Goal: Task Accomplishment & Management: Use online tool/utility

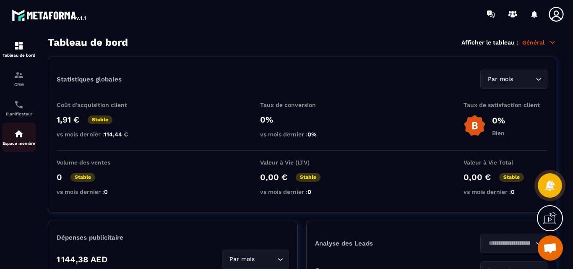
click at [17, 135] on img at bounding box center [19, 134] width 10 height 10
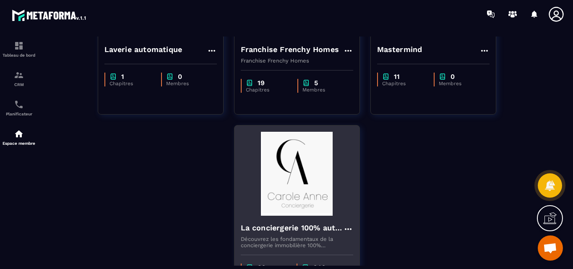
scroll to position [168, 0]
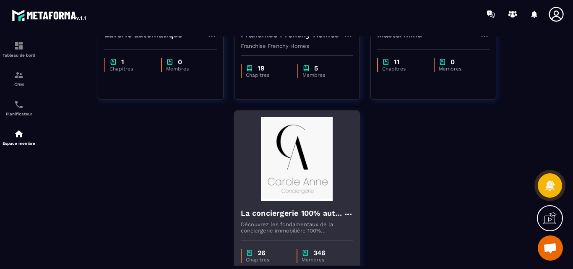
click at [292, 159] on img at bounding box center [297, 159] width 112 height 84
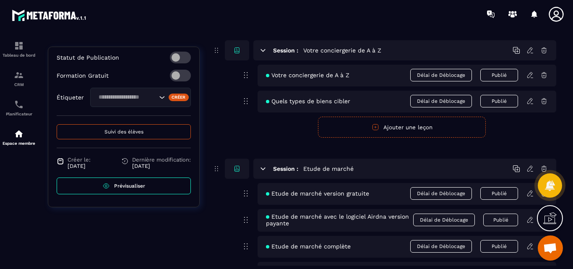
scroll to position [324, 0]
click at [126, 184] on span "Prévisualiser" at bounding box center [129, 186] width 31 height 6
click at [114, 186] on span "Prévisualiser" at bounding box center [129, 186] width 31 height 6
